Goal: Task Accomplishment & Management: Use online tool/utility

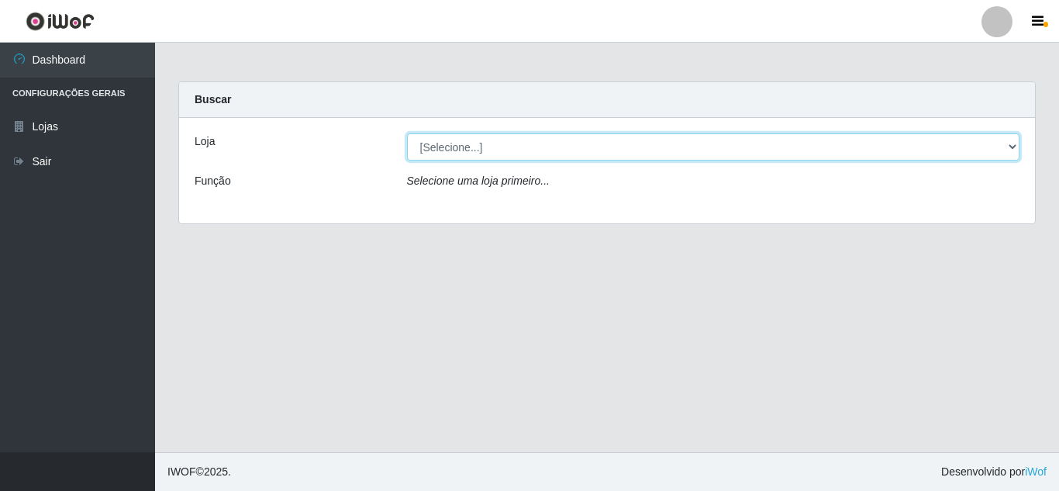
click at [1011, 147] on select "[Selecione...] Queiroz Atacadão - [GEOGRAPHIC_DATA]" at bounding box center [713, 146] width 613 height 27
select select "225"
click at [407, 133] on select "[Selecione...] Queiroz Atacadão - [GEOGRAPHIC_DATA]" at bounding box center [713, 146] width 613 height 27
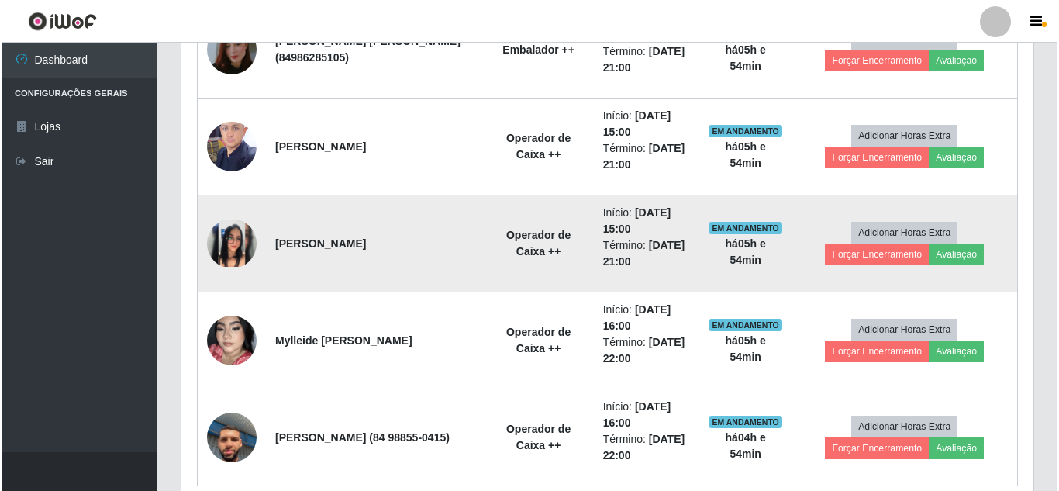
scroll to position [1232, 0]
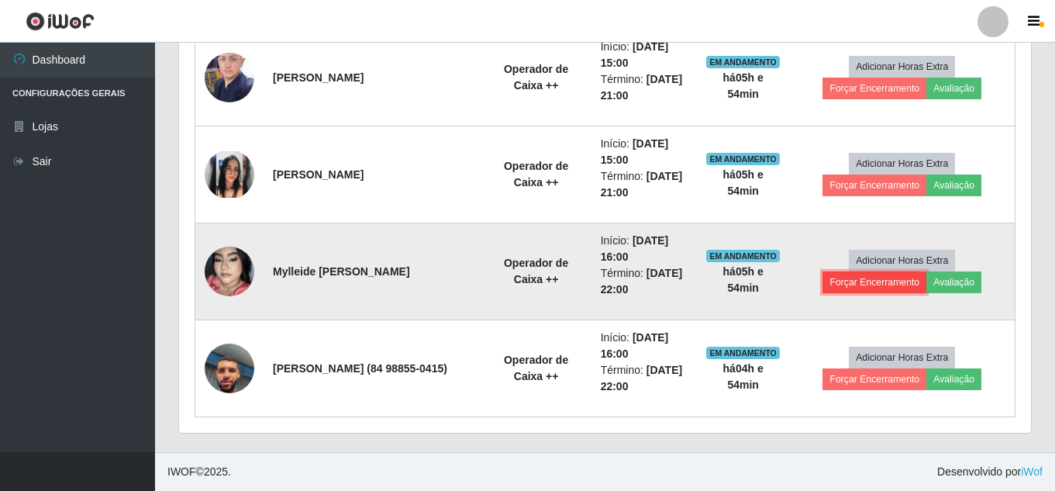
click at [877, 284] on button "Forçar Encerramento" at bounding box center [874, 282] width 104 height 22
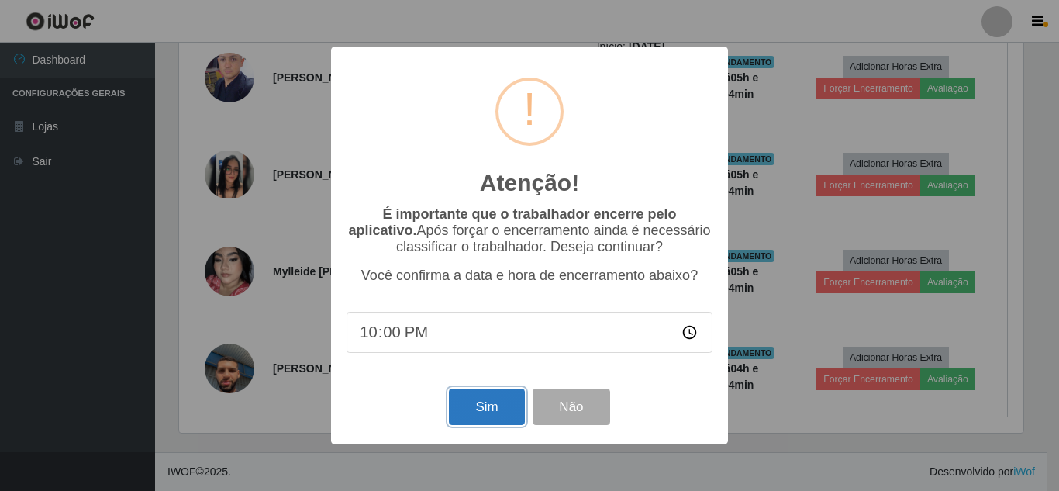
click at [488, 406] on button "Sim" at bounding box center [486, 406] width 75 height 36
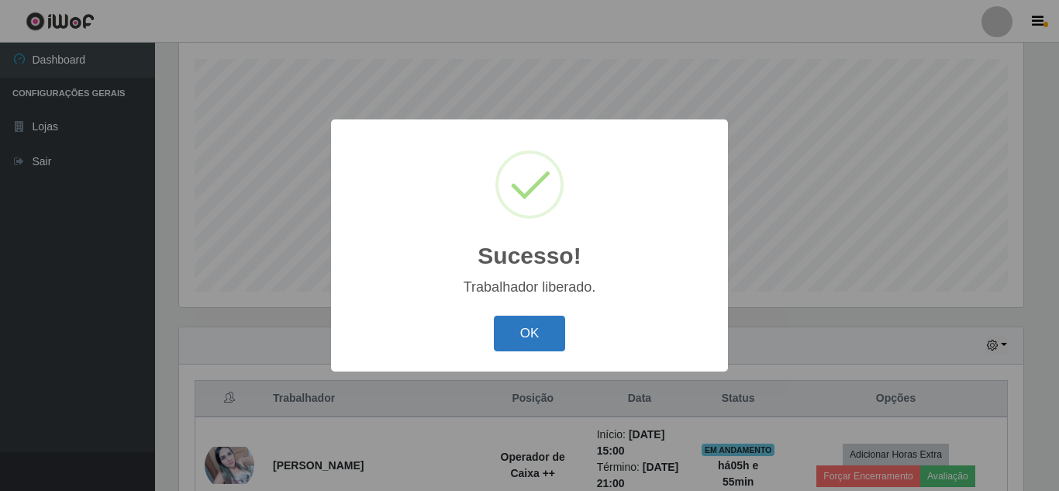
click at [549, 326] on button "OK" at bounding box center [530, 333] width 72 height 36
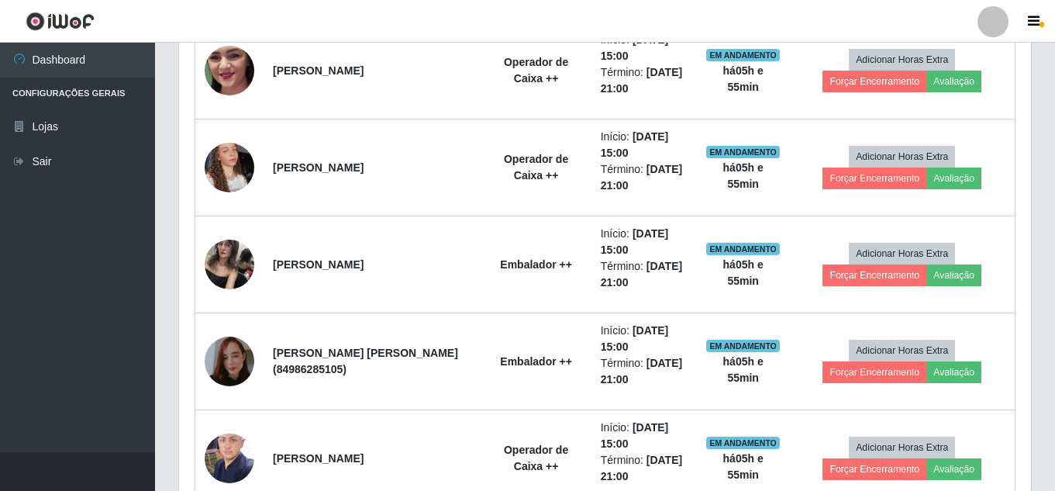
scroll to position [883, 0]
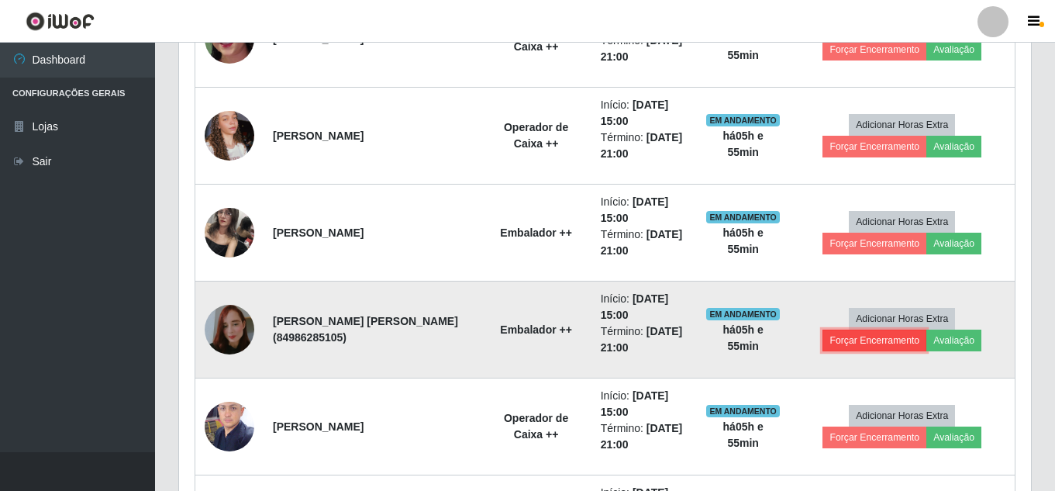
click at [878, 343] on button "Forçar Encerramento" at bounding box center [874, 340] width 104 height 22
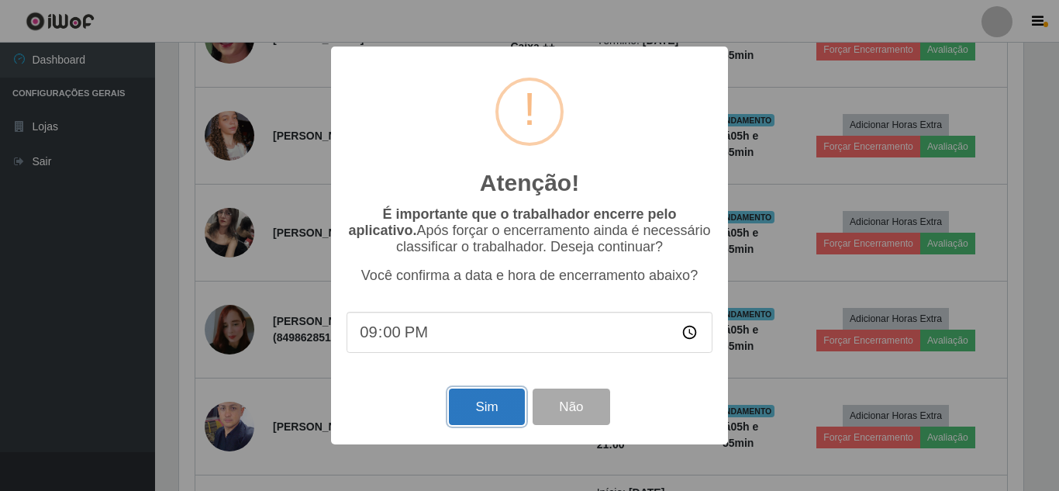
click at [488, 419] on button "Sim" at bounding box center [486, 406] width 75 height 36
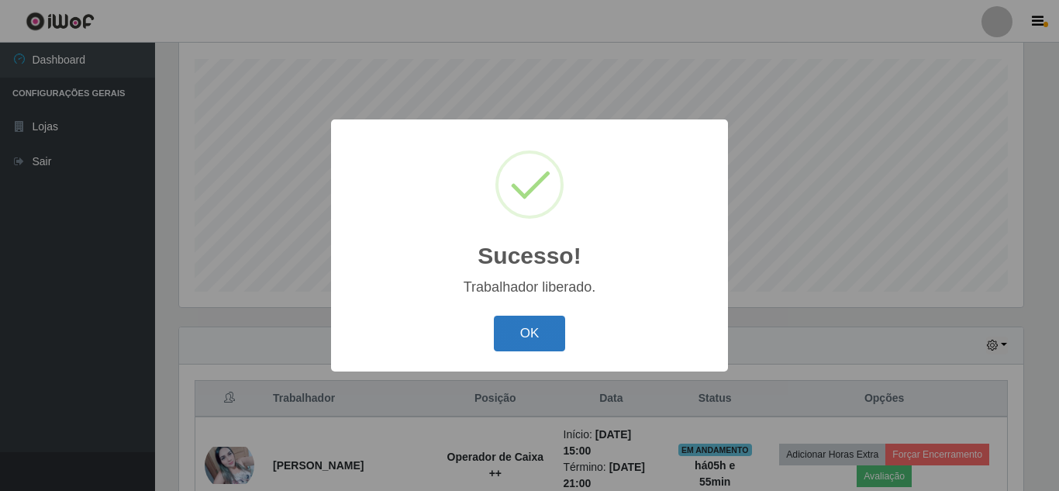
click at [536, 342] on button "OK" at bounding box center [530, 333] width 72 height 36
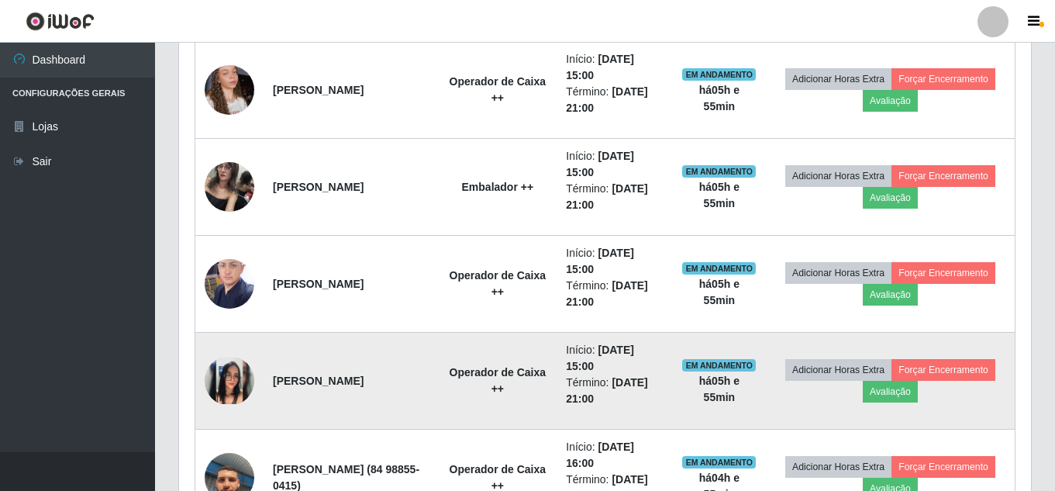
scroll to position [960, 0]
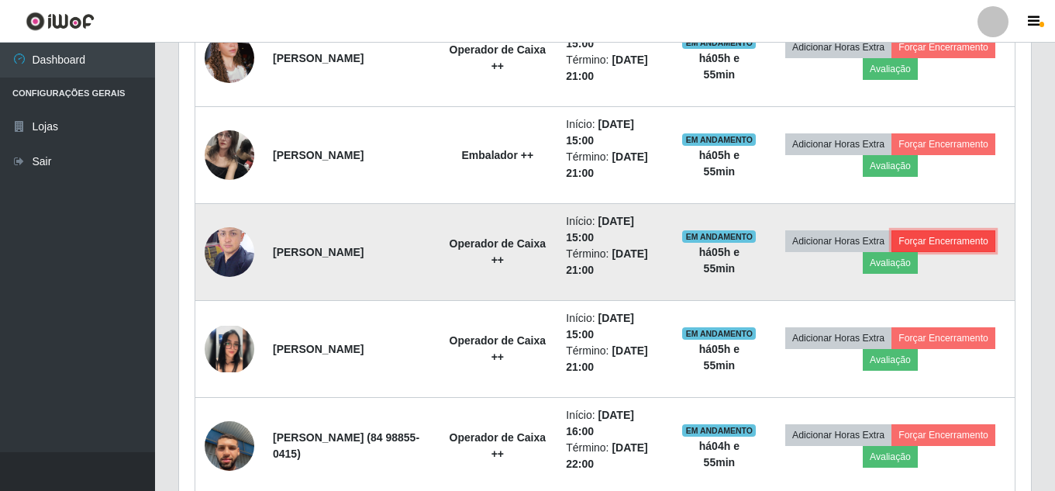
click at [891, 252] on button "Forçar Encerramento" at bounding box center [943, 241] width 104 height 22
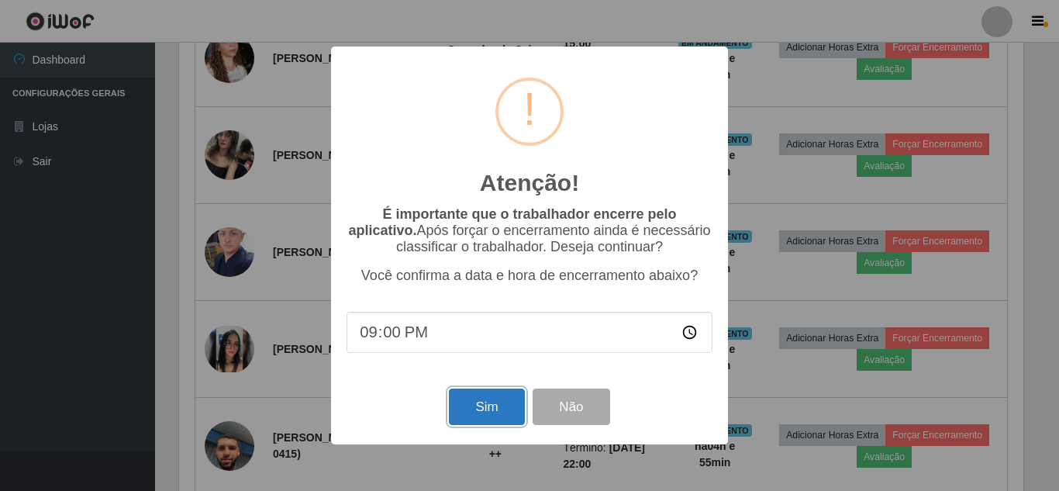
click at [500, 405] on button "Sim" at bounding box center [486, 406] width 75 height 36
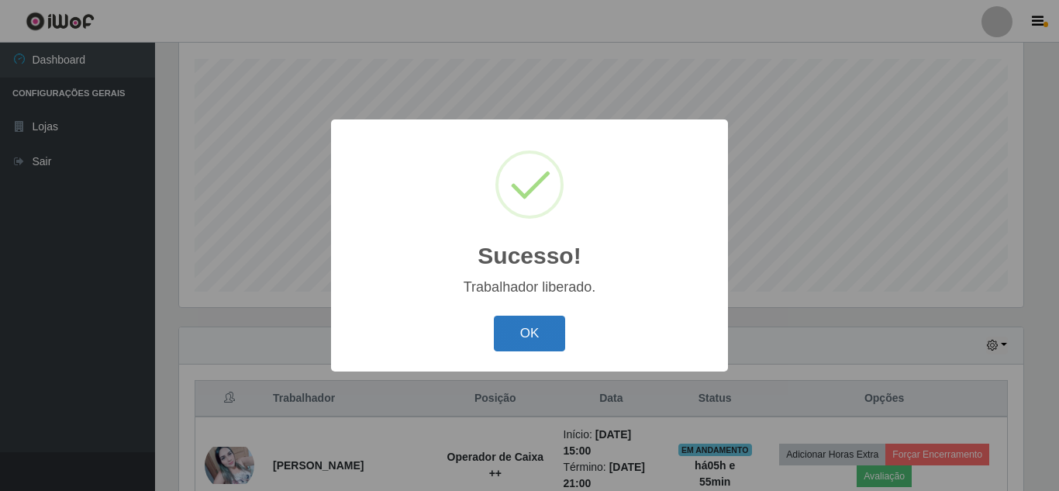
click at [528, 337] on button "OK" at bounding box center [530, 333] width 72 height 36
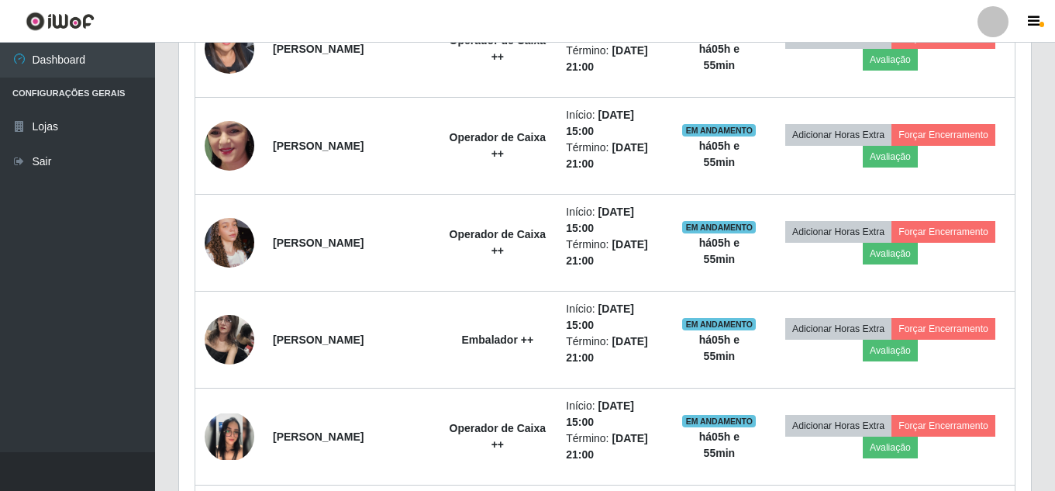
scroll to position [0, 0]
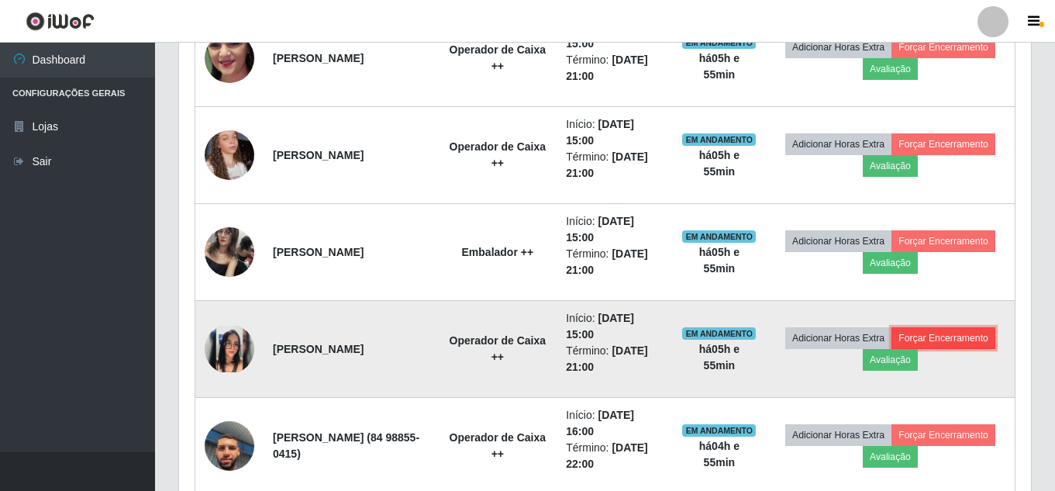
click at [894, 349] on button "Forçar Encerramento" at bounding box center [943, 338] width 104 height 22
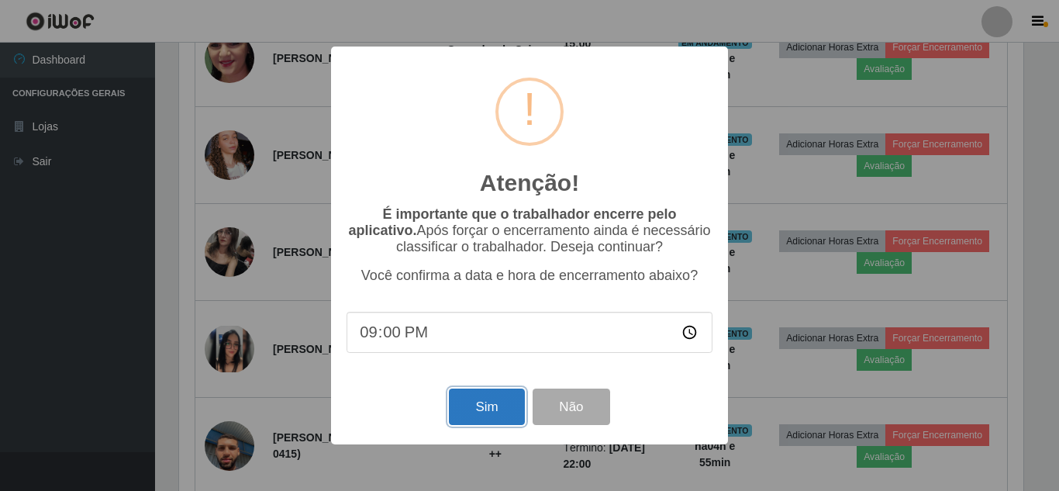
click at [468, 406] on button "Sim" at bounding box center [486, 406] width 75 height 36
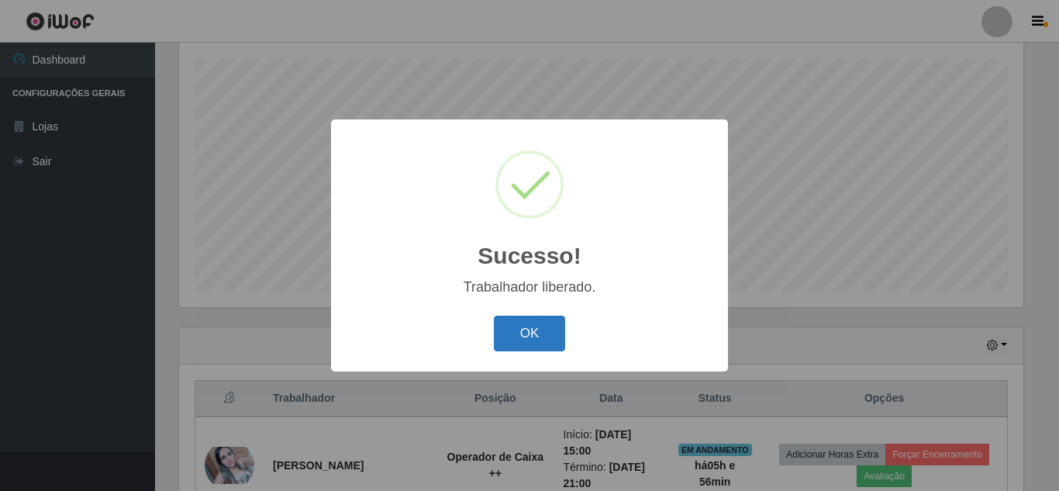
click at [526, 333] on button "OK" at bounding box center [530, 333] width 72 height 36
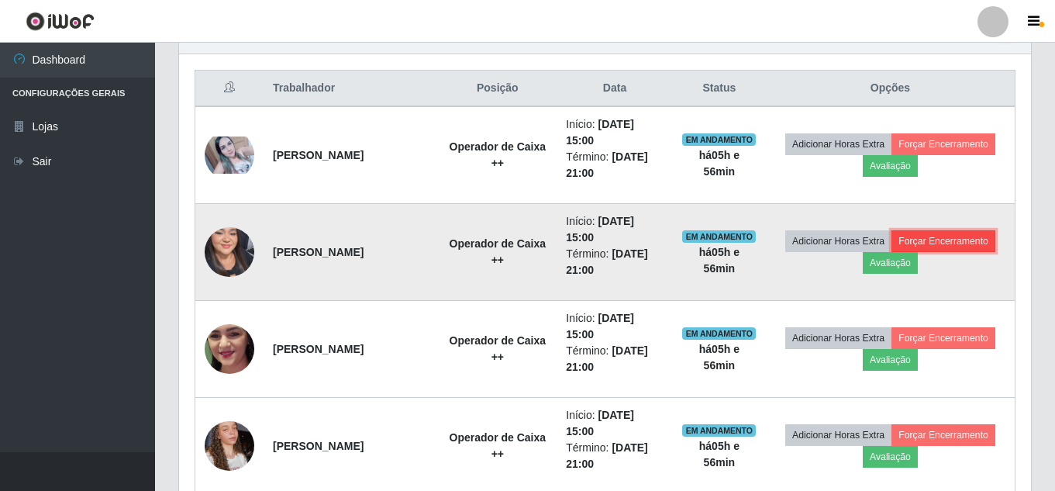
click at [891, 252] on button "Forçar Encerramento" at bounding box center [943, 241] width 104 height 22
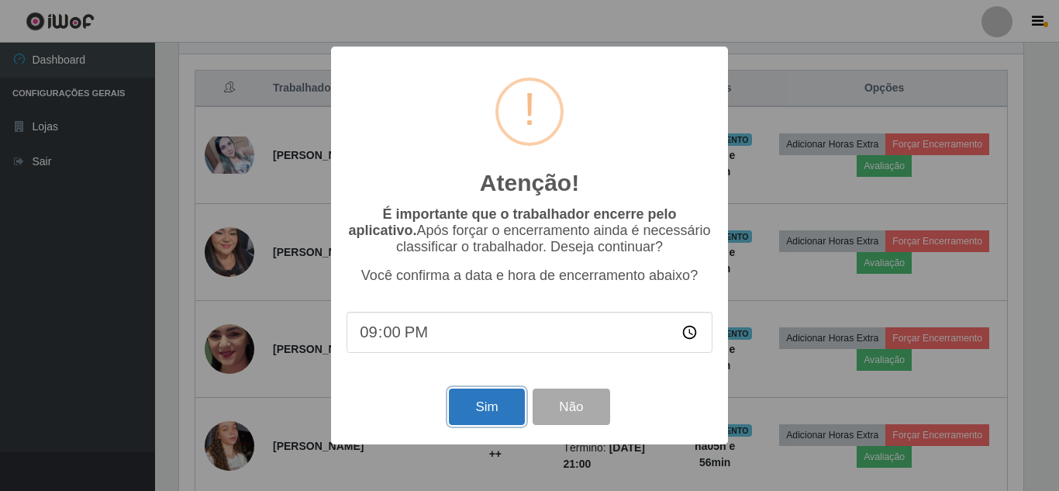
click at [497, 406] on button "Sim" at bounding box center [486, 406] width 75 height 36
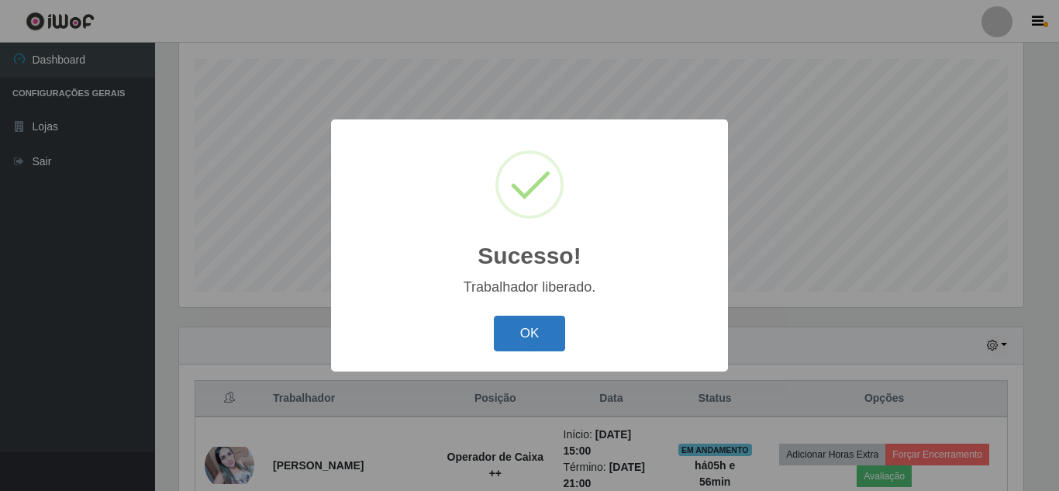
click at [524, 340] on button "OK" at bounding box center [530, 333] width 72 height 36
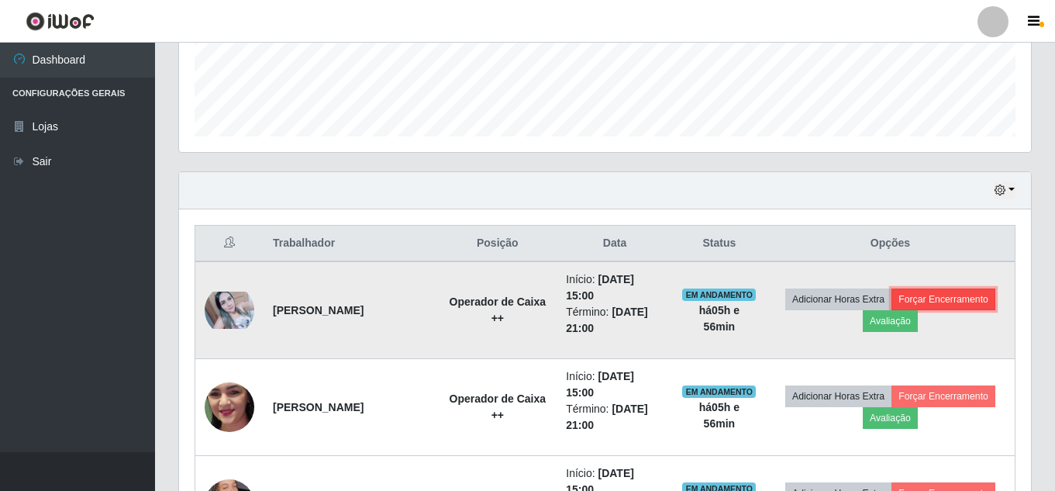
click at [891, 310] on button "Forçar Encerramento" at bounding box center [943, 299] width 104 height 22
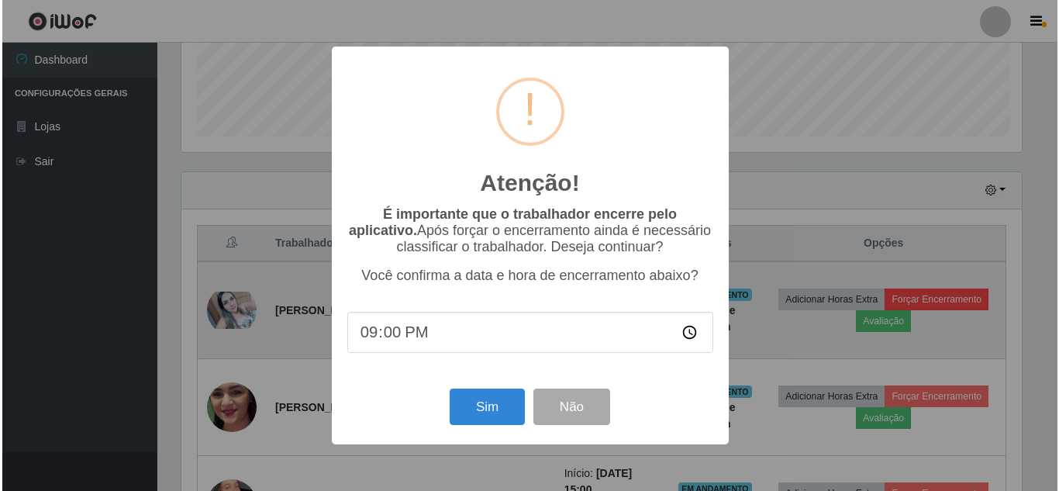
scroll to position [774846, 774323]
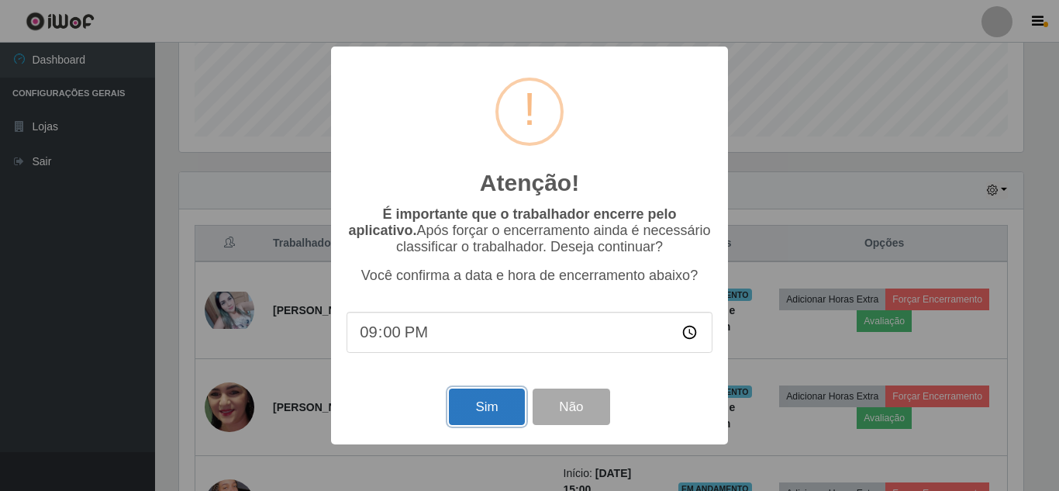
click at [496, 414] on button "Sim" at bounding box center [486, 406] width 75 height 36
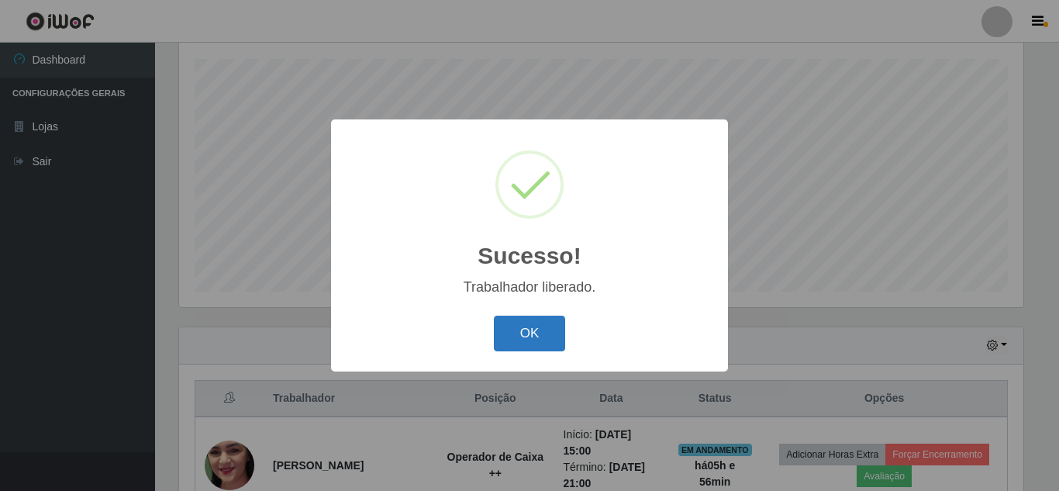
click at [523, 329] on button "OK" at bounding box center [530, 333] width 72 height 36
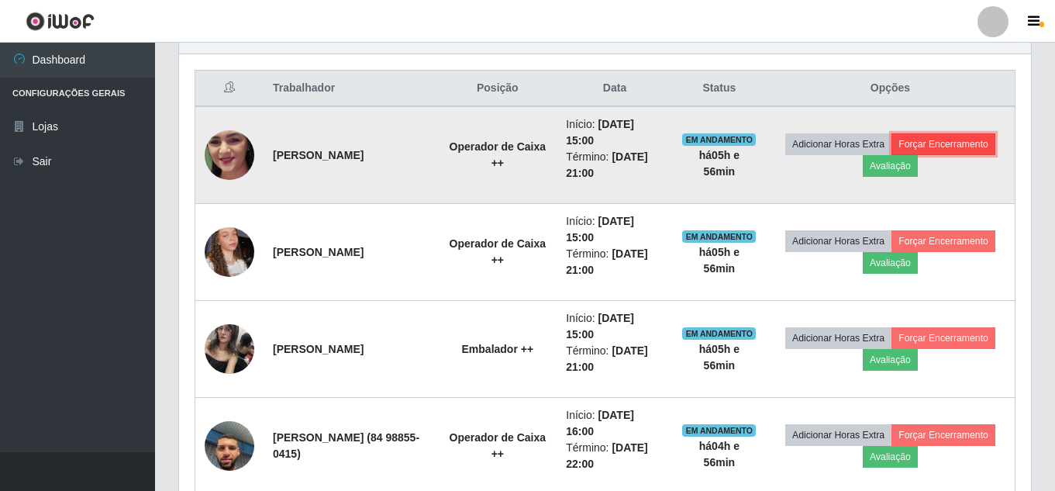
click at [891, 155] on button "Forçar Encerramento" at bounding box center [943, 144] width 104 height 22
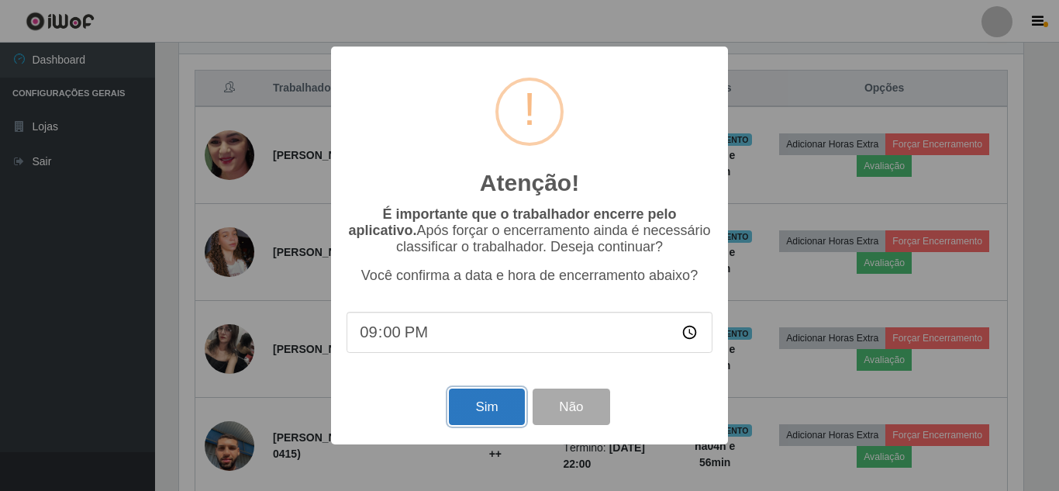
click at [508, 414] on button "Sim" at bounding box center [486, 406] width 75 height 36
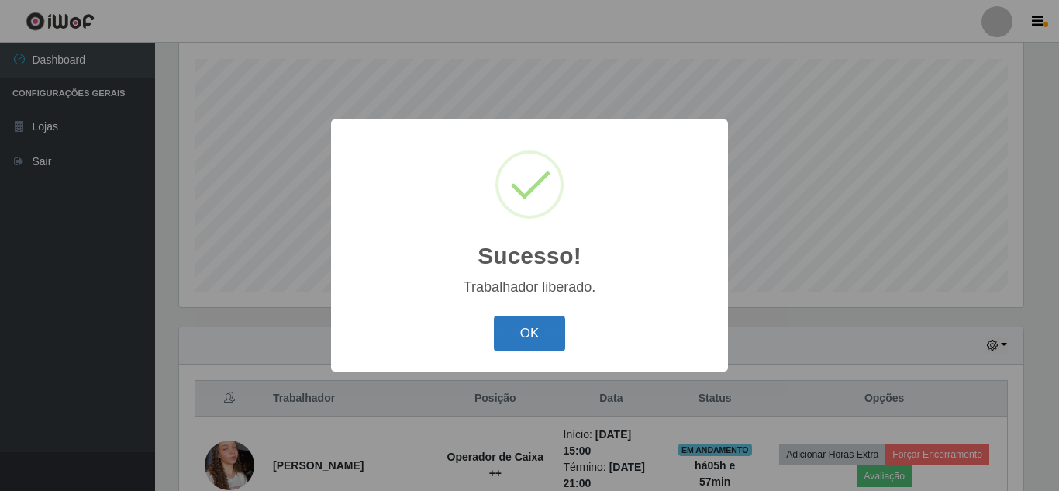
click at [540, 329] on button "OK" at bounding box center [530, 333] width 72 height 36
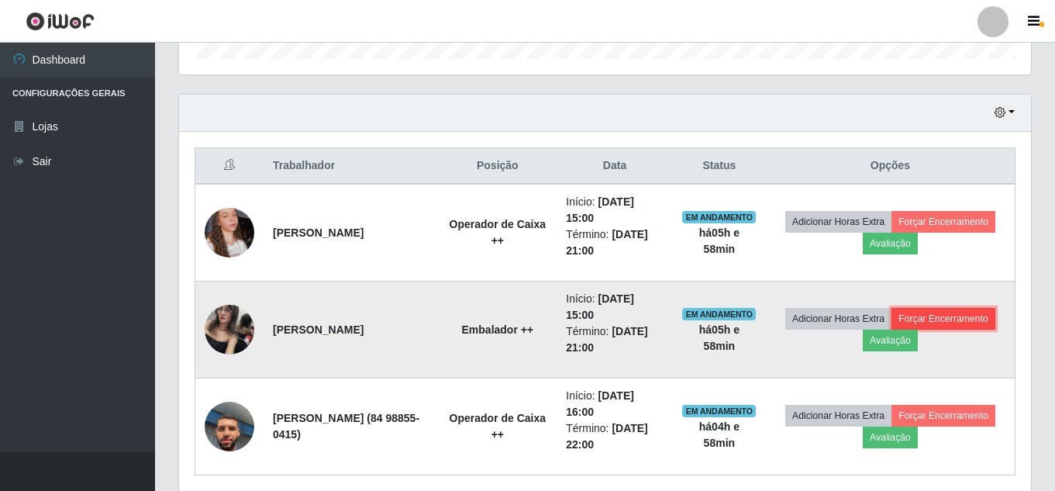
click at [891, 329] on button "Forçar Encerramento" at bounding box center [943, 319] width 104 height 22
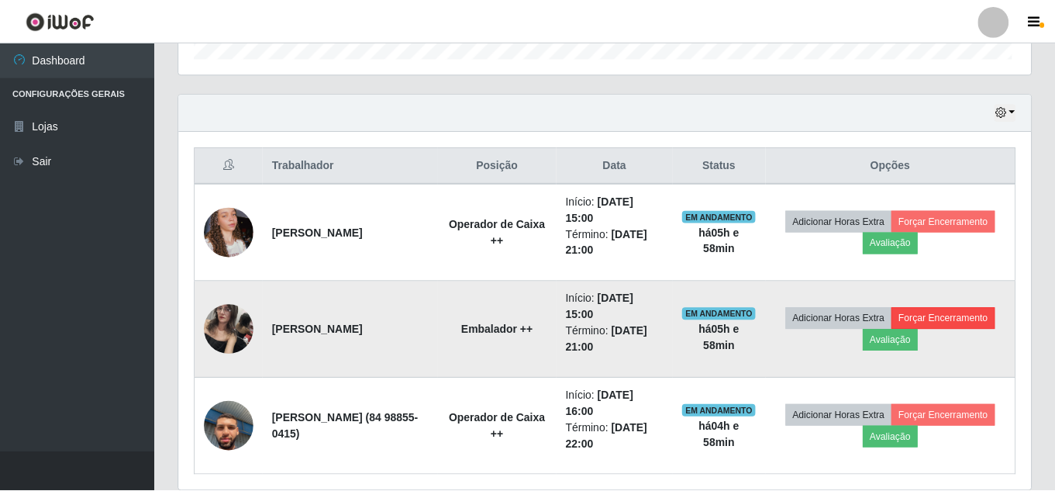
scroll to position [322, 844]
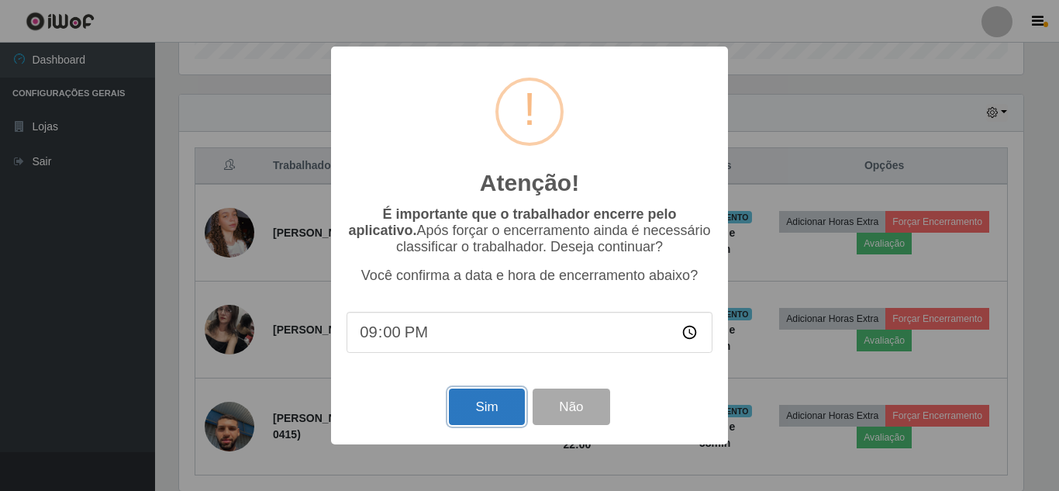
click at [491, 406] on button "Sim" at bounding box center [486, 406] width 75 height 36
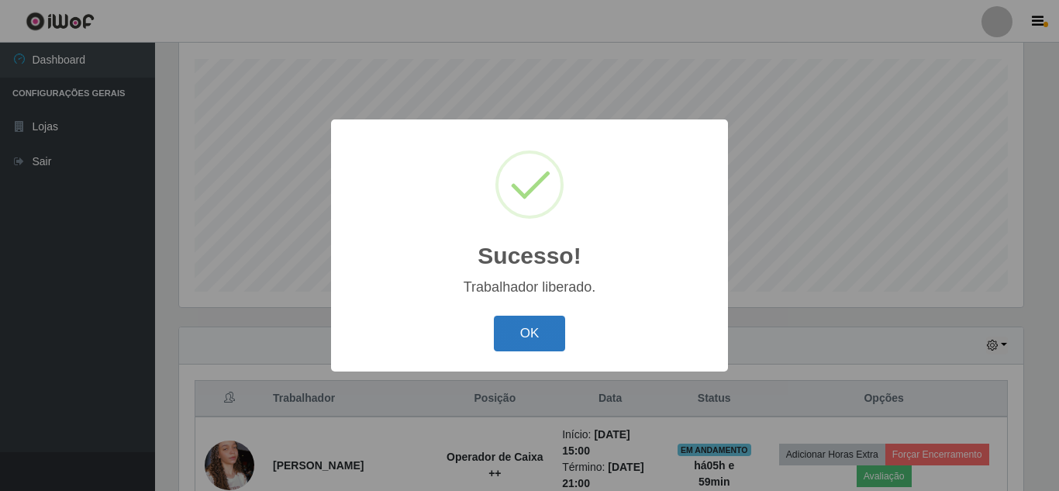
click at [540, 343] on button "OK" at bounding box center [530, 333] width 72 height 36
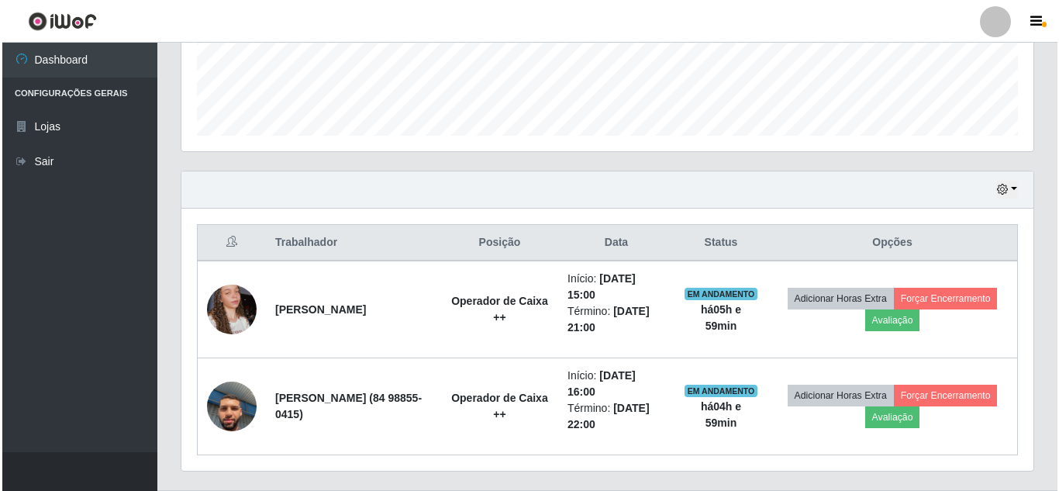
scroll to position [457, 0]
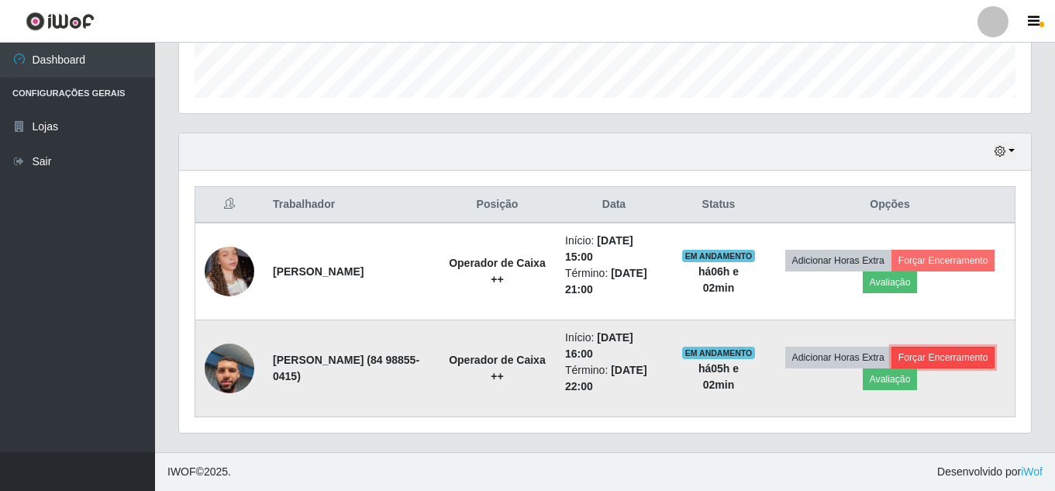
click at [891, 368] on button "Forçar Encerramento" at bounding box center [943, 357] width 104 height 22
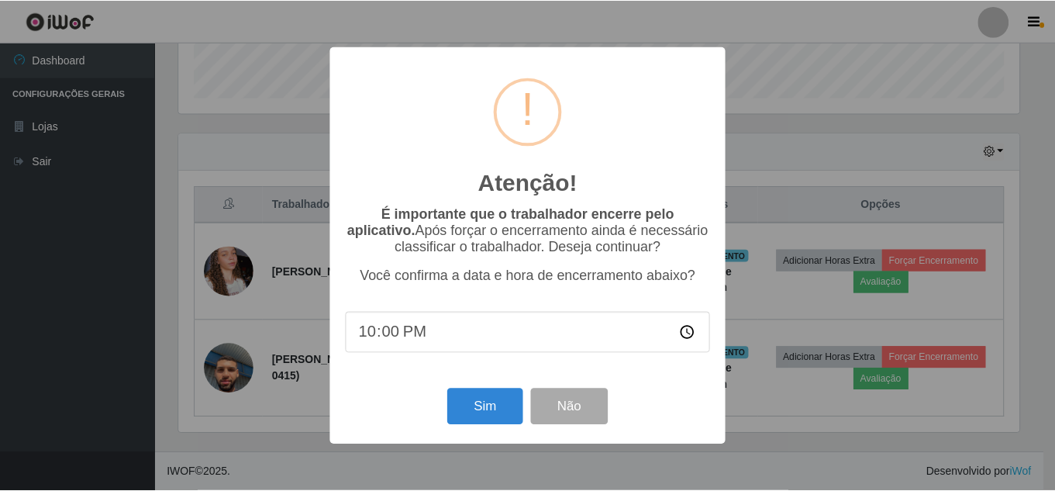
scroll to position [322, 844]
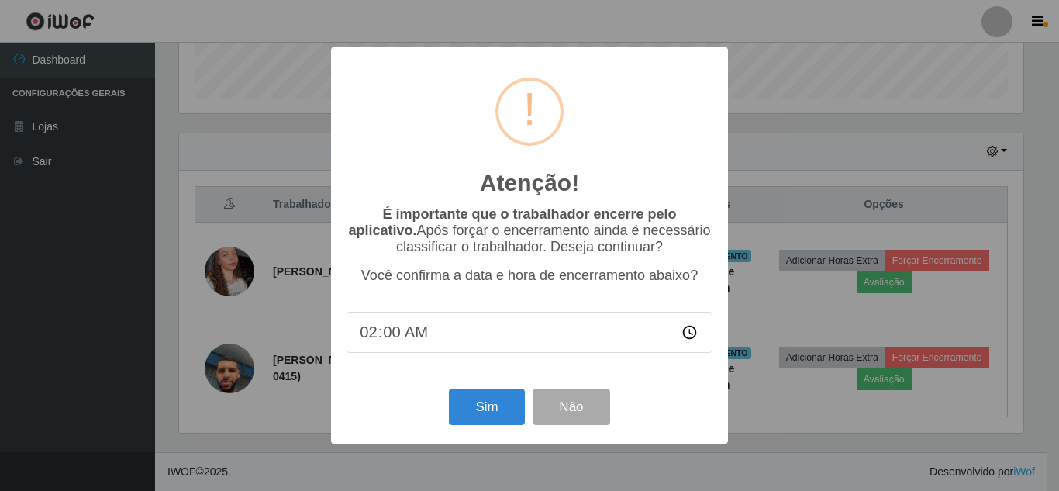
type input "21:00"
click at [499, 405] on button "Sim" at bounding box center [486, 406] width 75 height 36
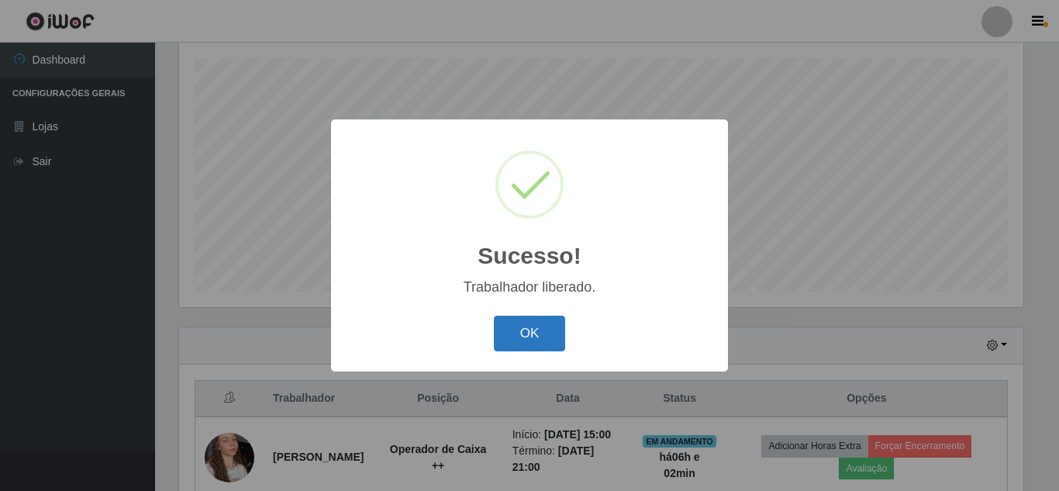
click at [543, 336] on button "OK" at bounding box center [530, 333] width 72 height 36
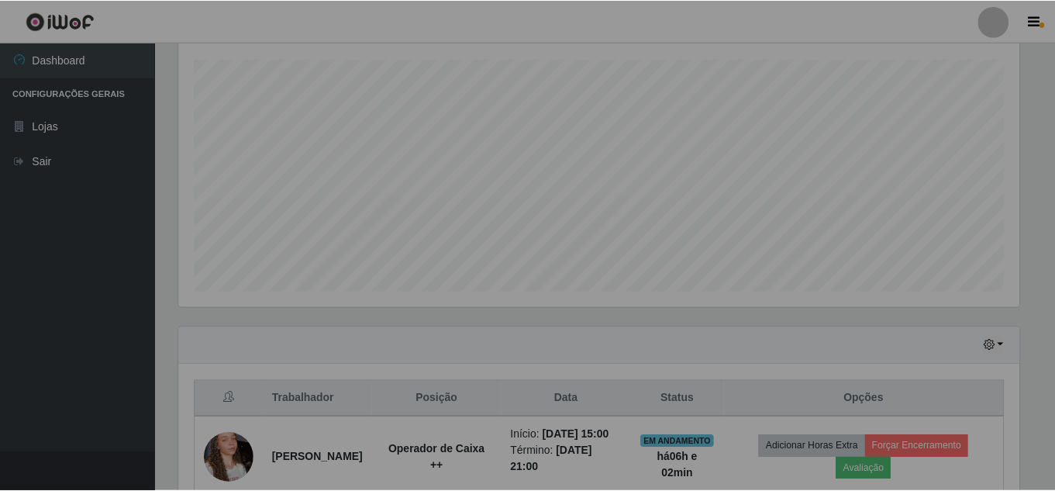
scroll to position [322, 852]
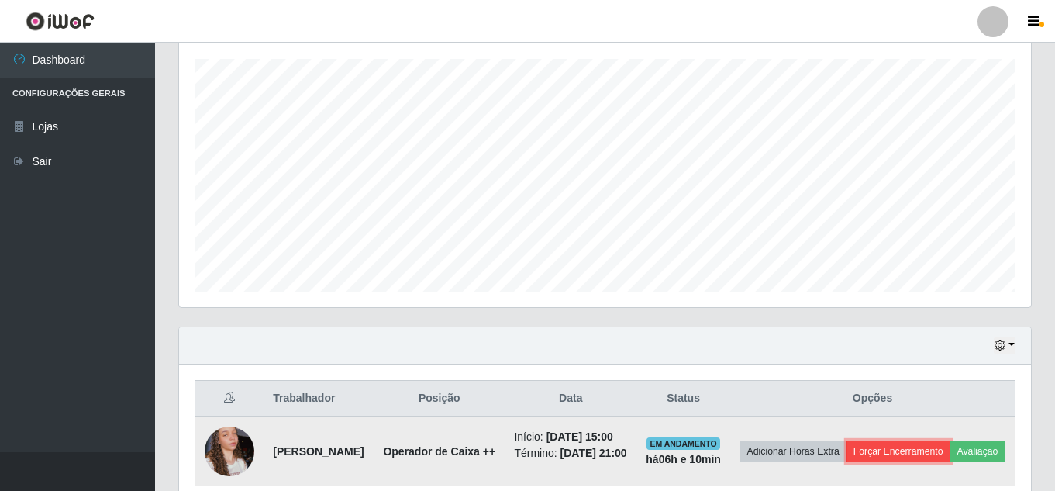
click at [941, 440] on button "Forçar Encerramento" at bounding box center [898, 451] width 104 height 22
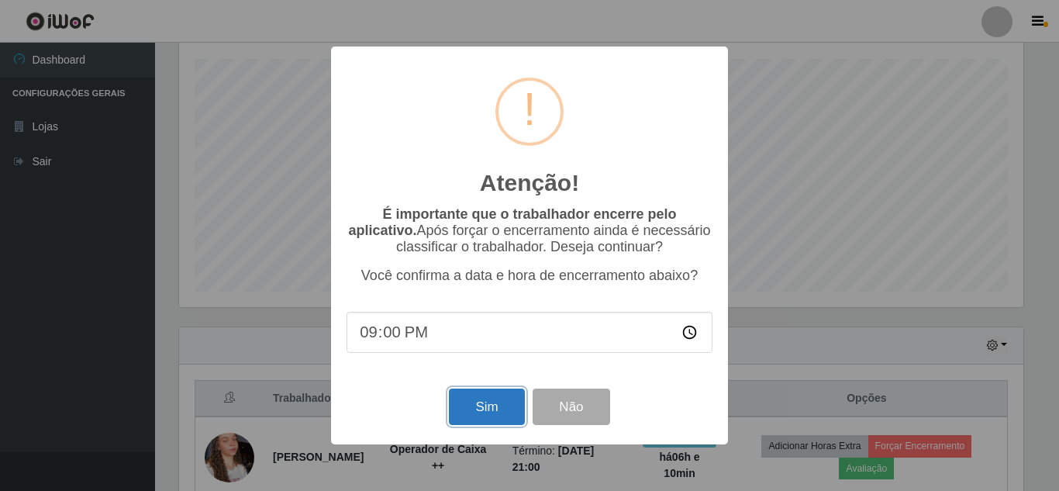
click at [484, 407] on button "Sim" at bounding box center [486, 406] width 75 height 36
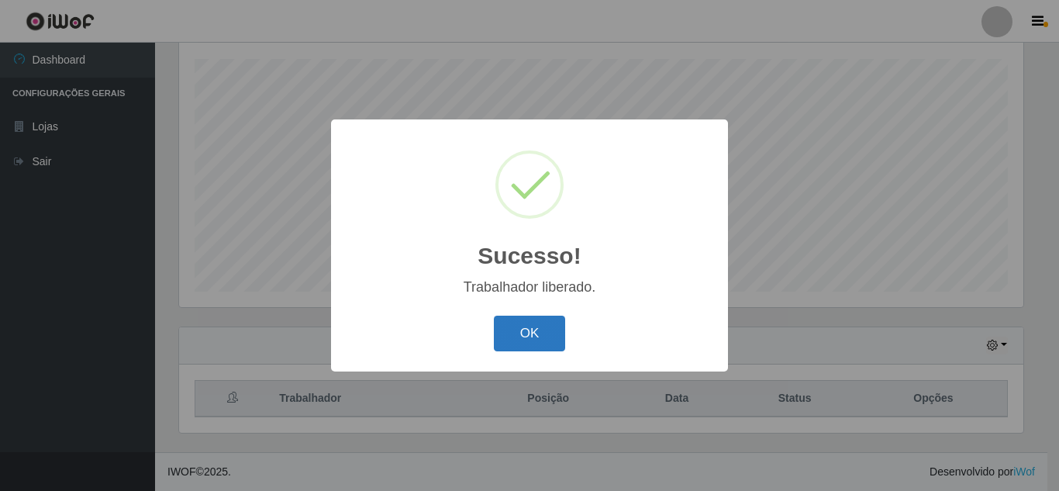
click at [530, 324] on button "OK" at bounding box center [530, 333] width 72 height 36
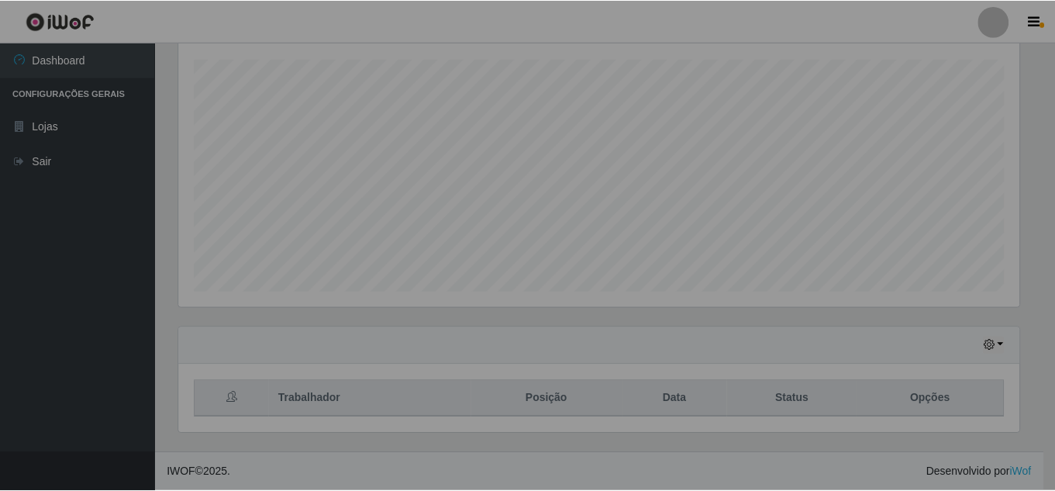
scroll to position [322, 852]
